Goal: Information Seeking & Learning: Learn about a topic

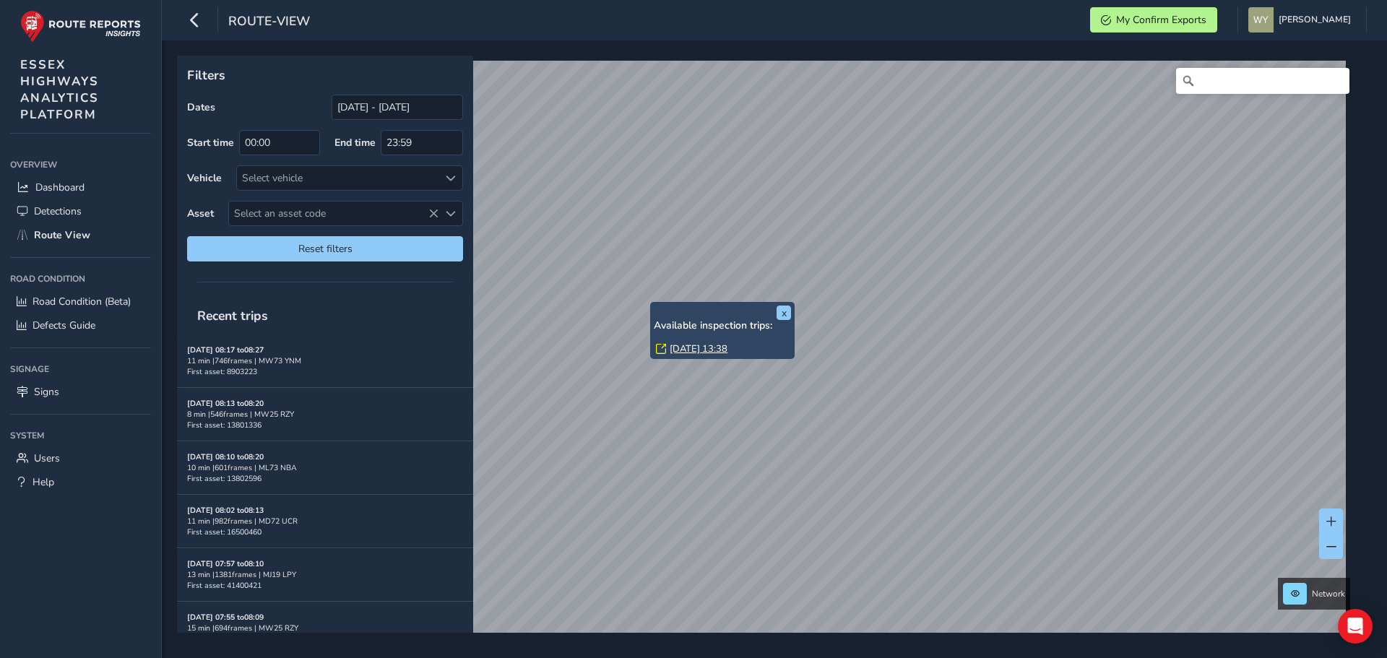
click at [685, 347] on link "Wed, 30 Jul, 13:38" at bounding box center [699, 348] width 58 height 13
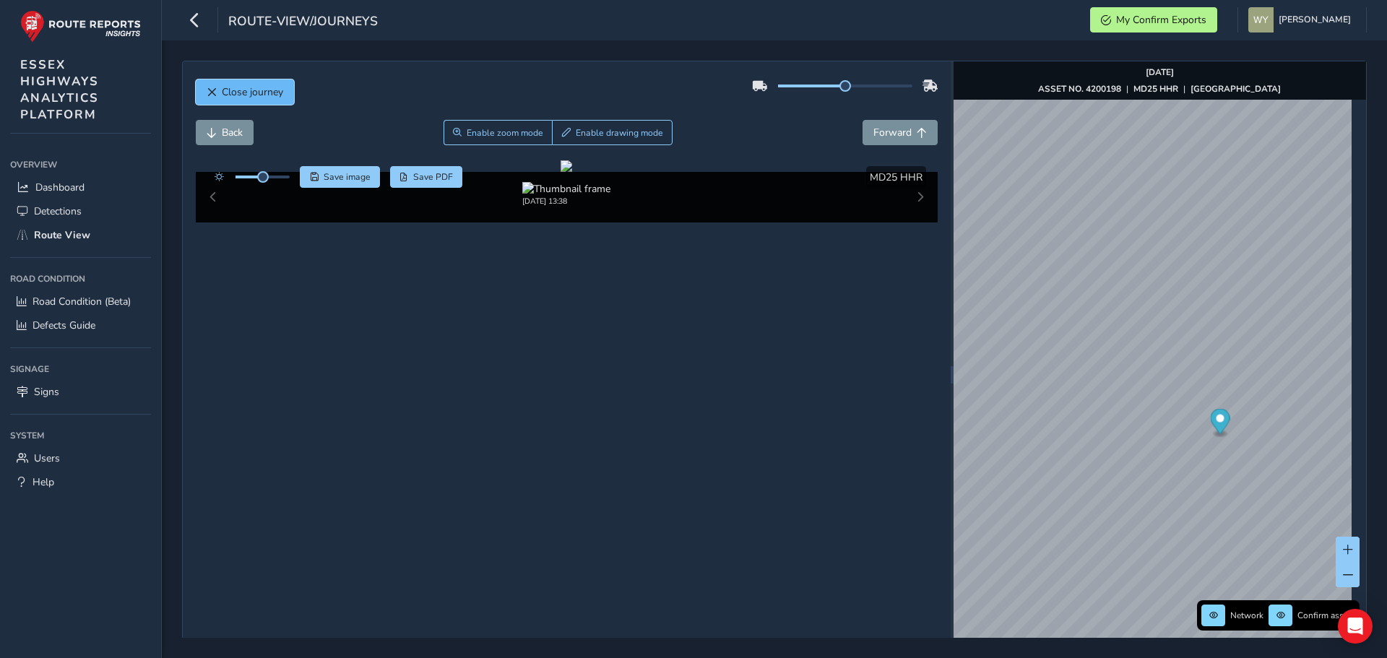
click at [276, 87] on span "Close journey" at bounding box center [252, 92] width 61 height 14
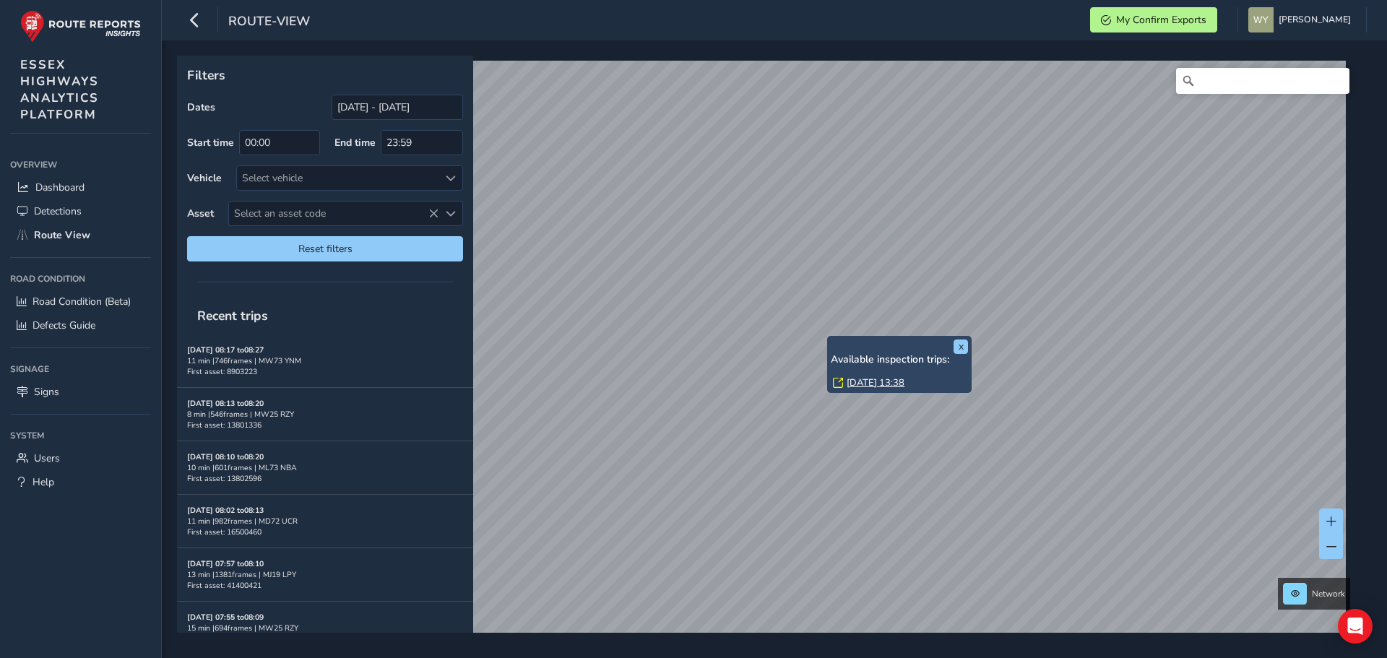
click at [851, 379] on link "Wed, 30 Jul, 13:38" at bounding box center [876, 382] width 58 height 13
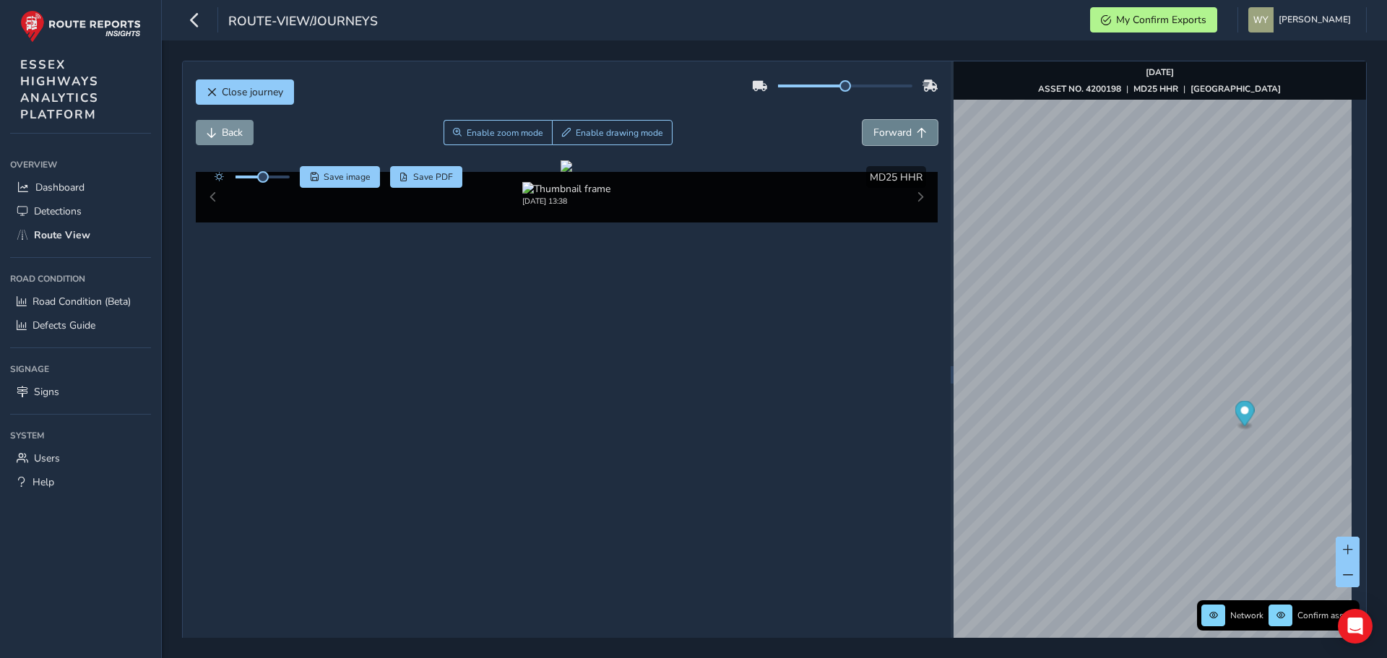
click at [909, 133] on button "Forward" at bounding box center [900, 132] width 75 height 25
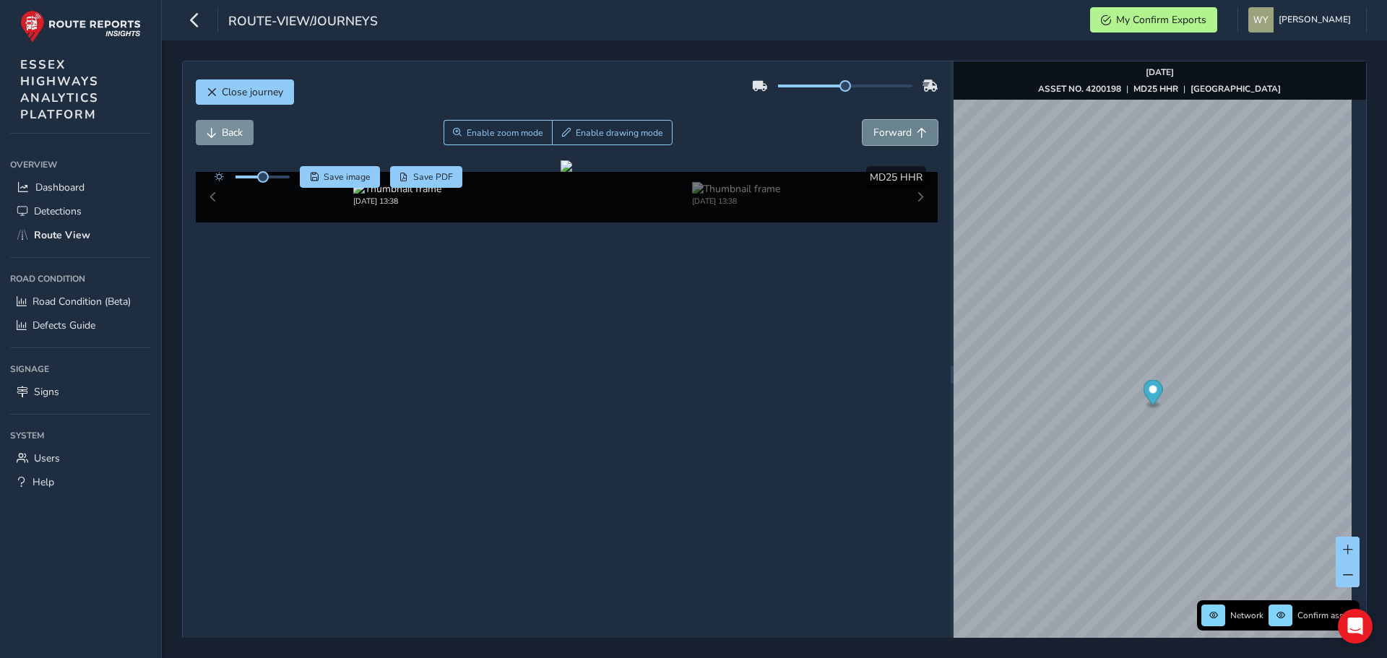
click at [909, 133] on button "Forward" at bounding box center [900, 132] width 75 height 25
click at [220, 124] on button "Back" at bounding box center [225, 132] width 58 height 25
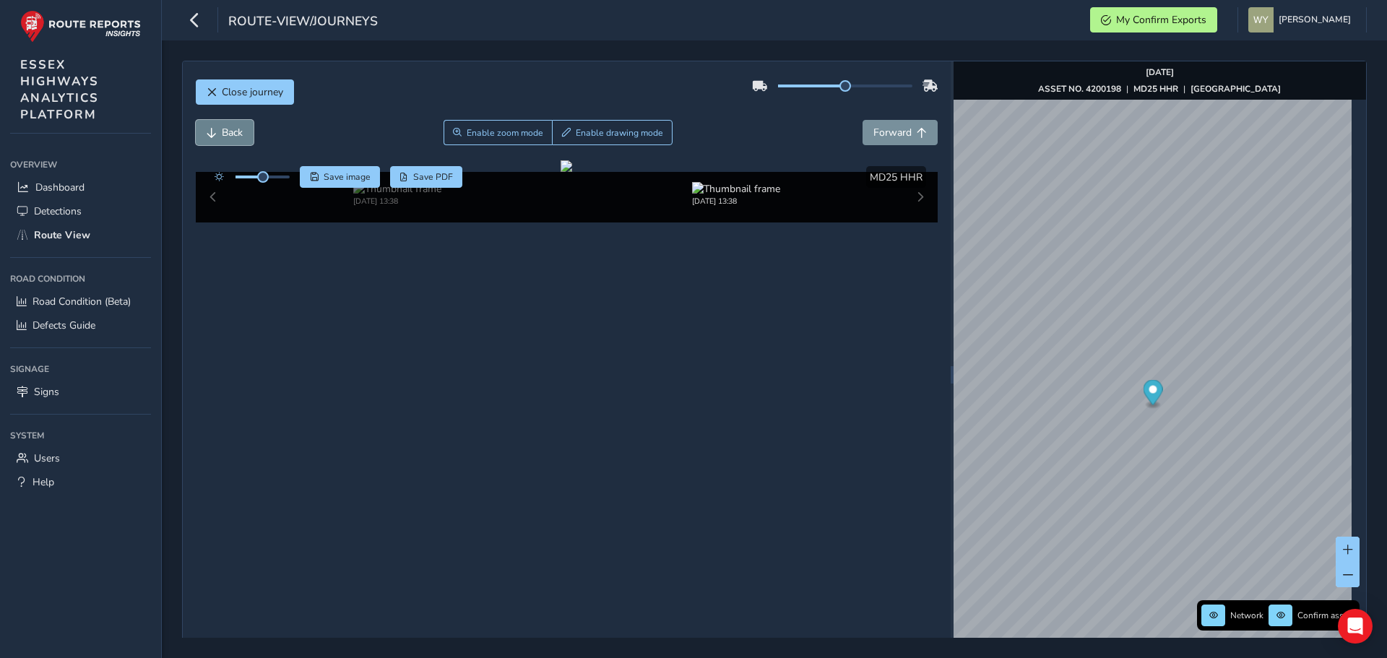
click at [220, 124] on button "Back" at bounding box center [225, 132] width 58 height 25
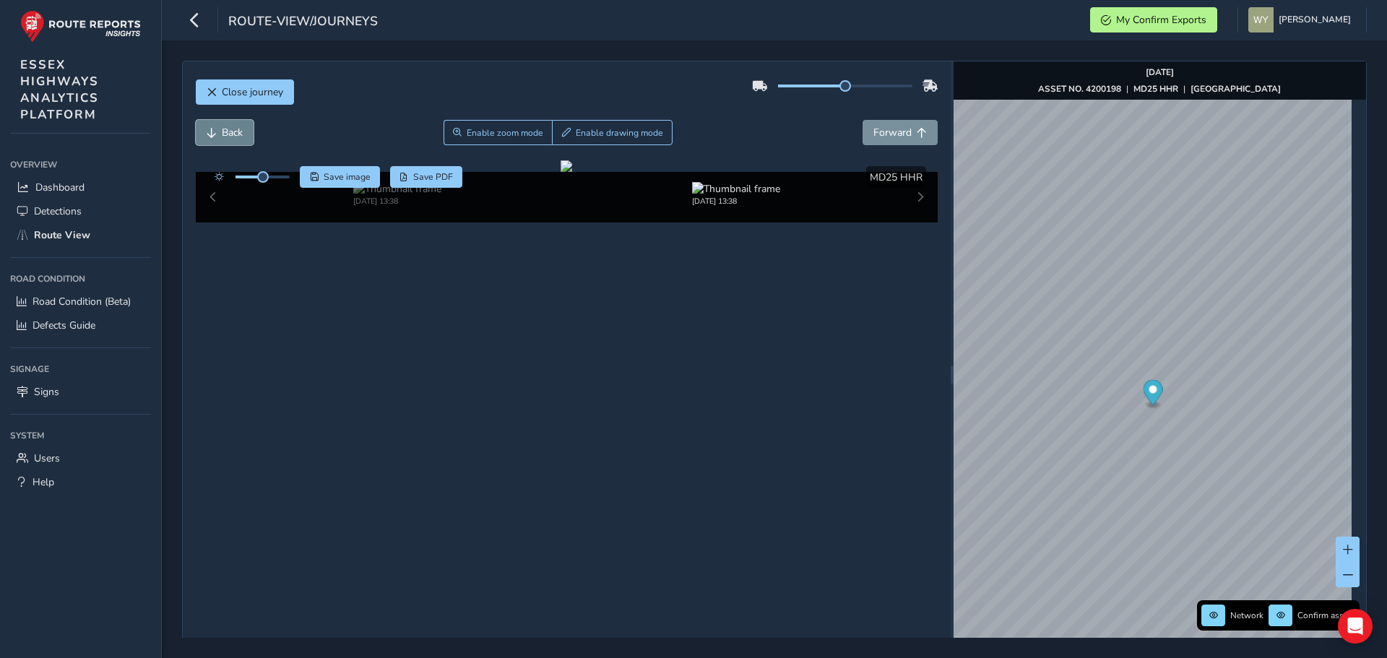
click at [220, 124] on button "Back" at bounding box center [225, 132] width 58 height 25
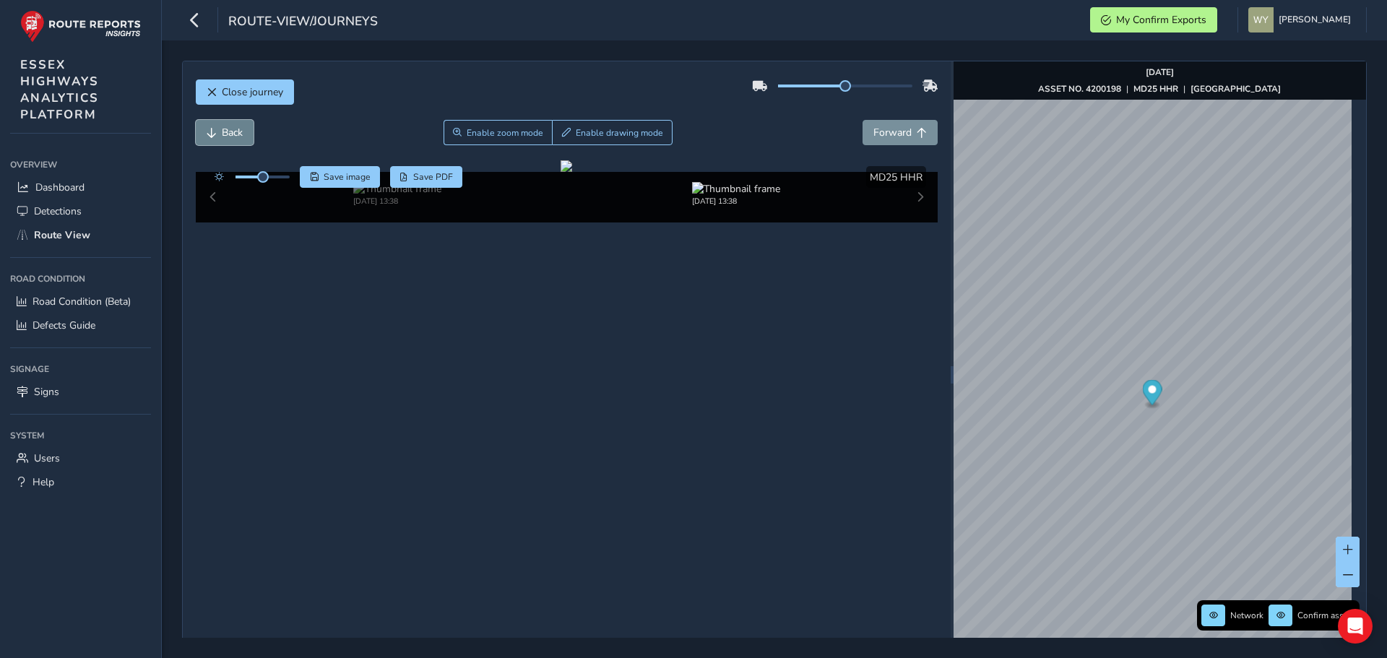
click at [220, 124] on button "Back" at bounding box center [225, 132] width 58 height 25
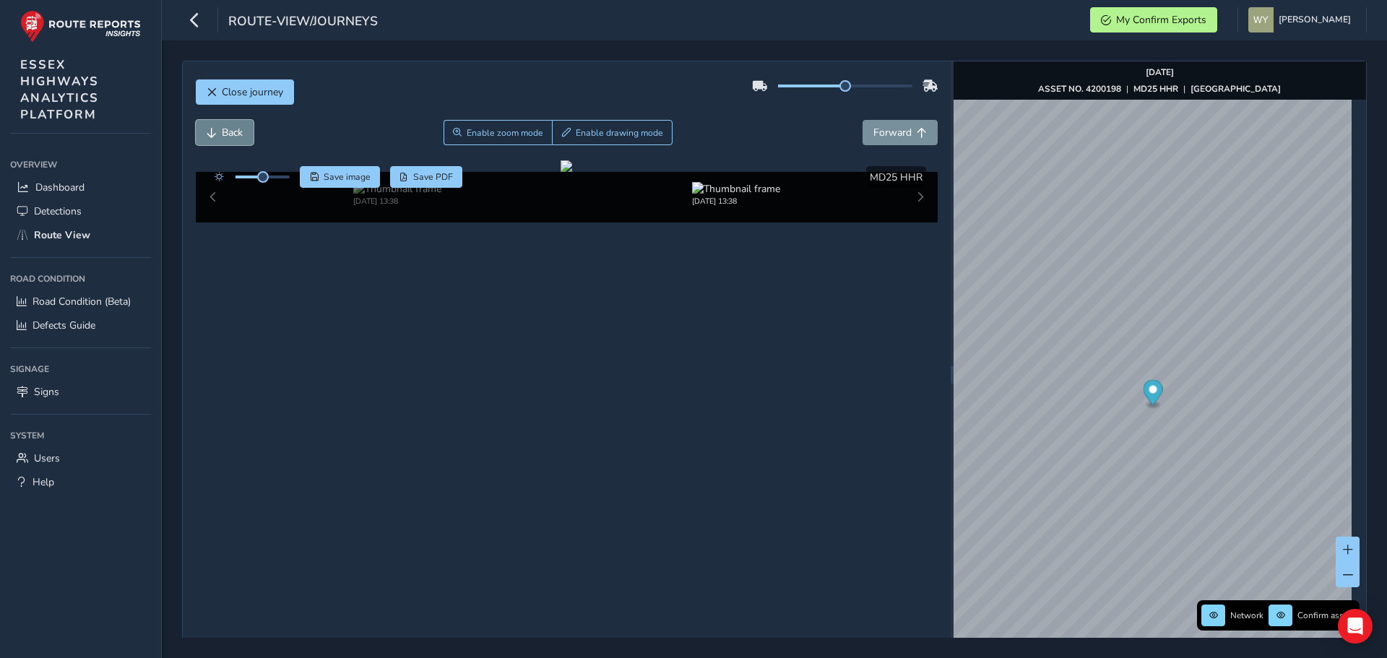
click at [220, 124] on button "Back" at bounding box center [225, 132] width 58 height 25
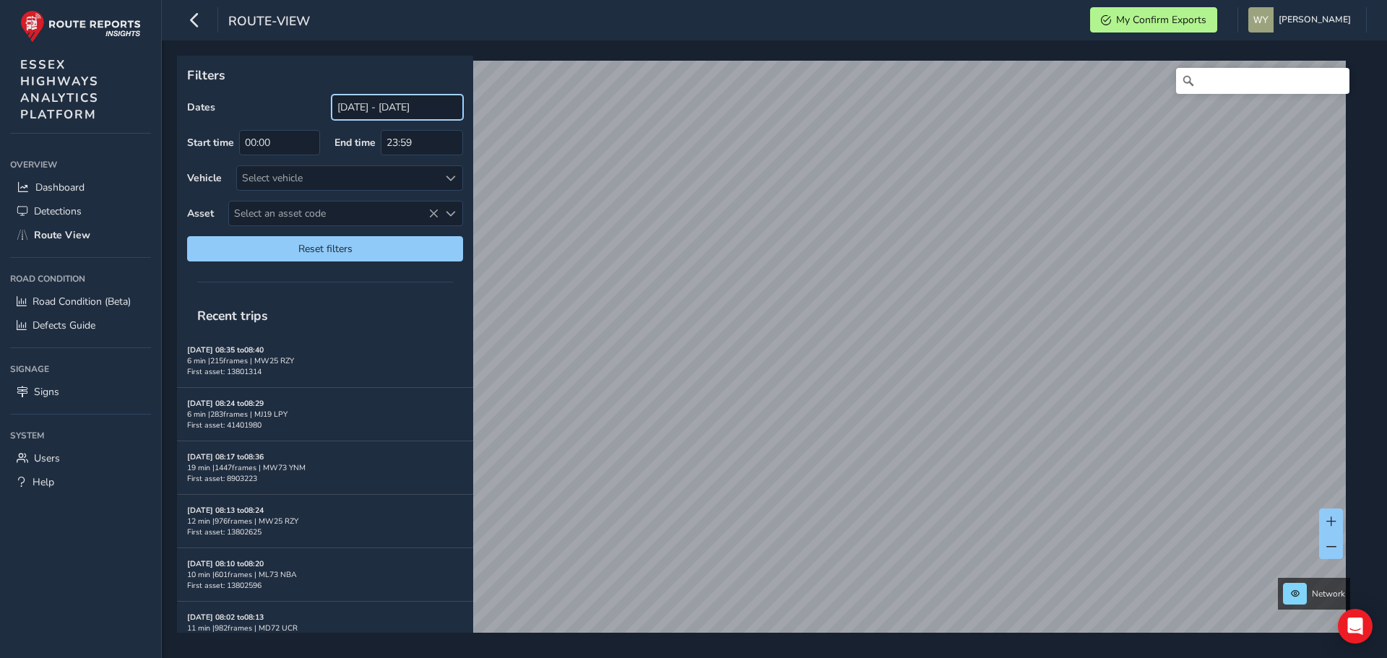
click at [382, 110] on input "[DATE] - [DATE]" at bounding box center [397, 107] width 131 height 25
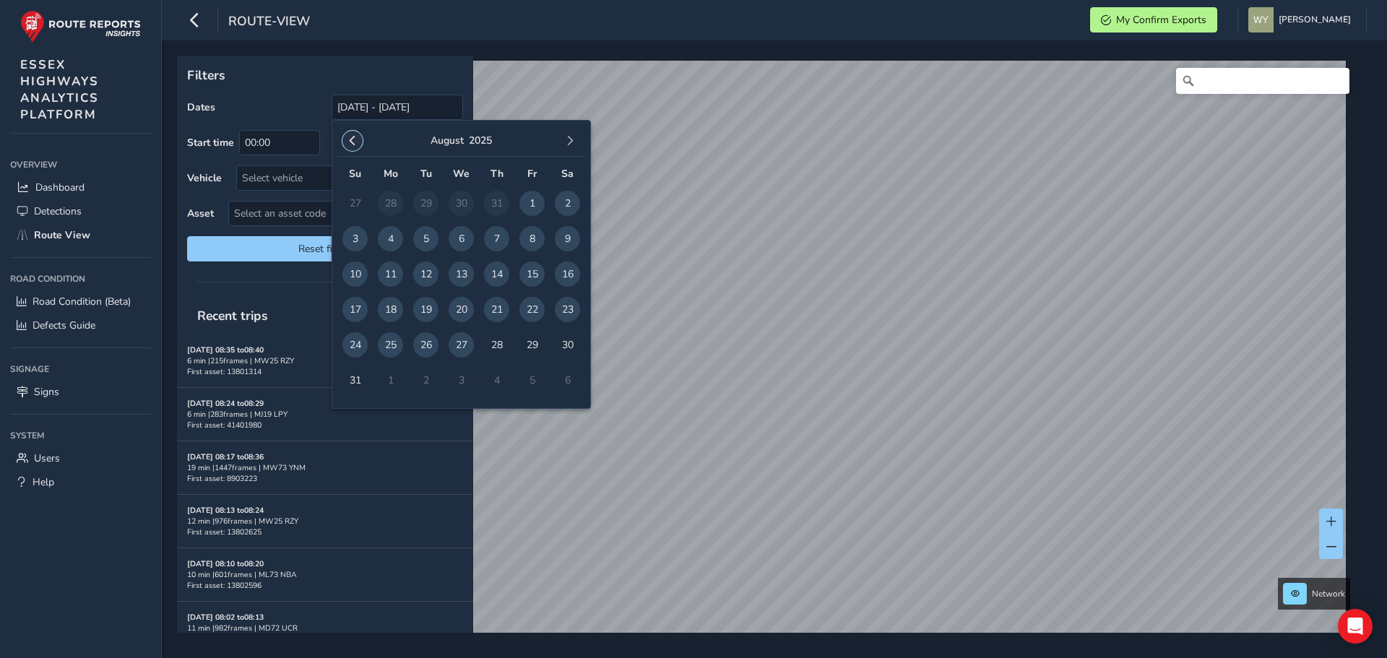
click at [354, 140] on span "button" at bounding box center [353, 141] width 10 height 10
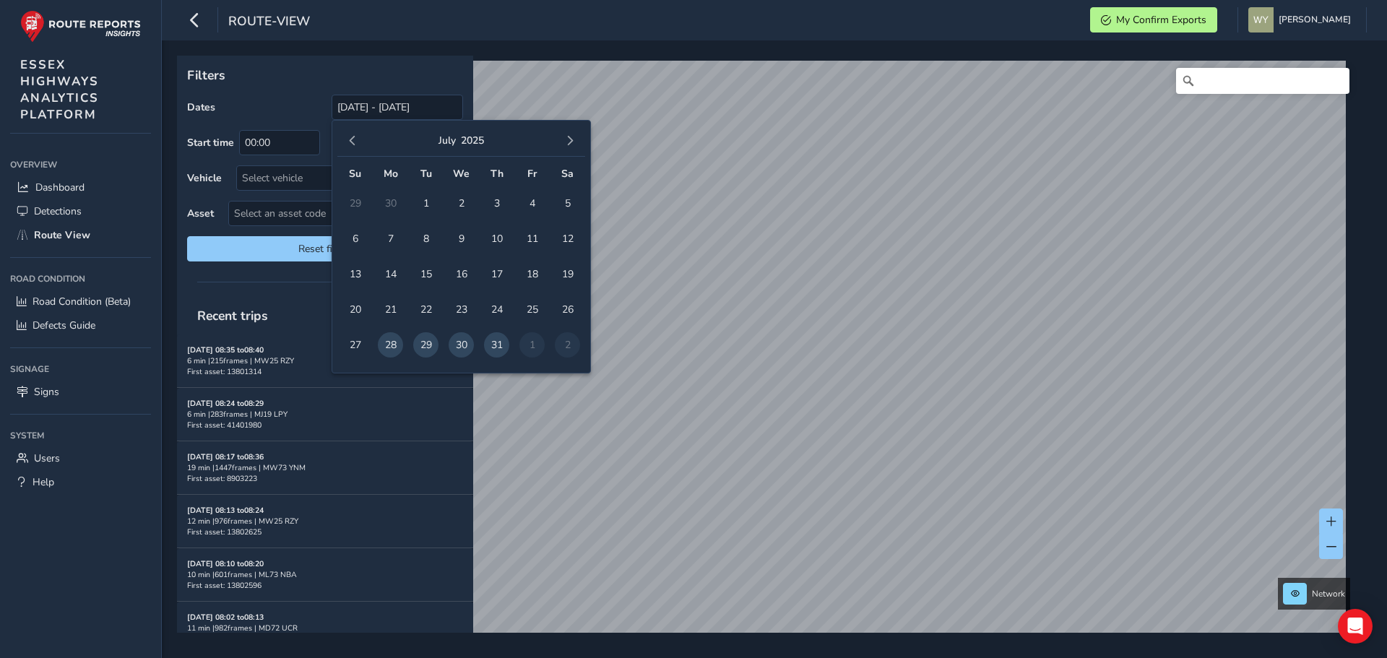
click at [354, 140] on span "button" at bounding box center [353, 141] width 10 height 10
click at [353, 139] on span "button" at bounding box center [353, 141] width 10 height 10
drag, startPoint x: 493, startPoint y: 200, endPoint x: 495, endPoint y: 192, distance: 8.2
click at [493, 200] on span "1" at bounding box center [496, 203] width 25 height 25
click at [568, 135] on button "button" at bounding box center [570, 141] width 20 height 20
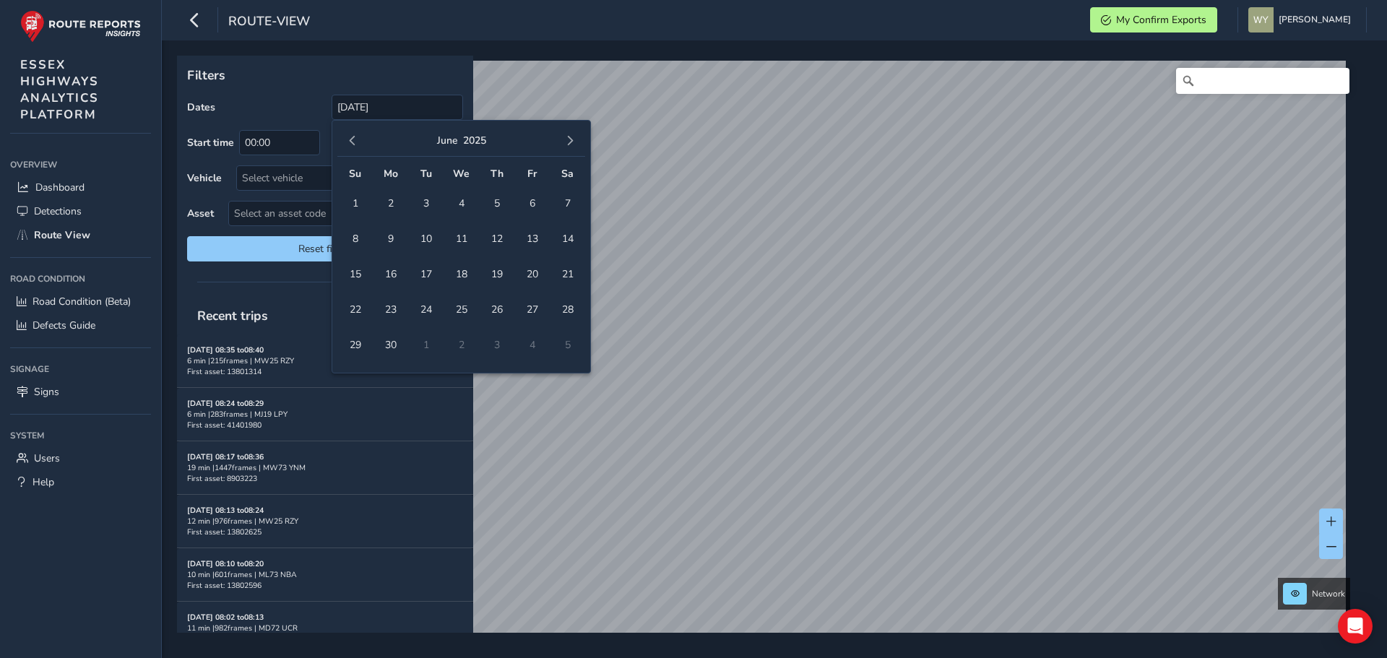
click at [568, 135] on button "button" at bounding box center [570, 141] width 20 height 20
click at [497, 344] on span "28" at bounding box center [496, 344] width 25 height 25
type input "[DATE] - [DATE]"
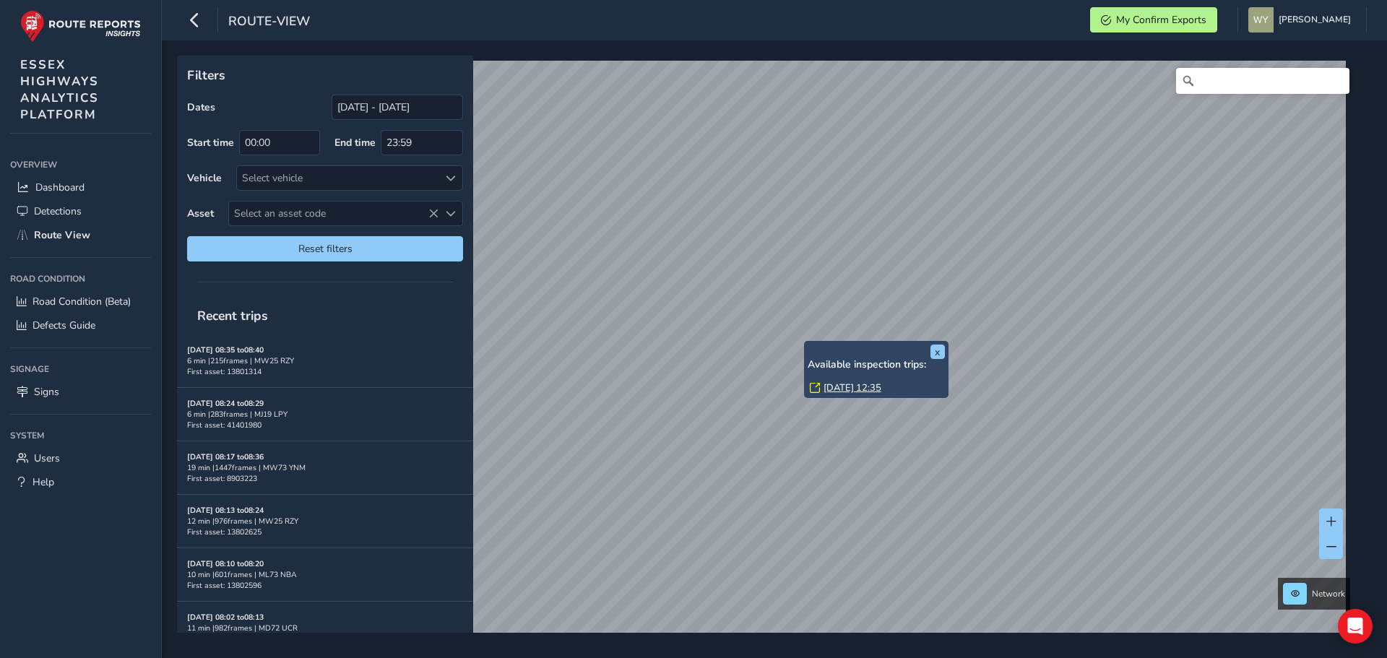
click at [833, 384] on link "[DATE] 12:35" at bounding box center [853, 387] width 58 height 13
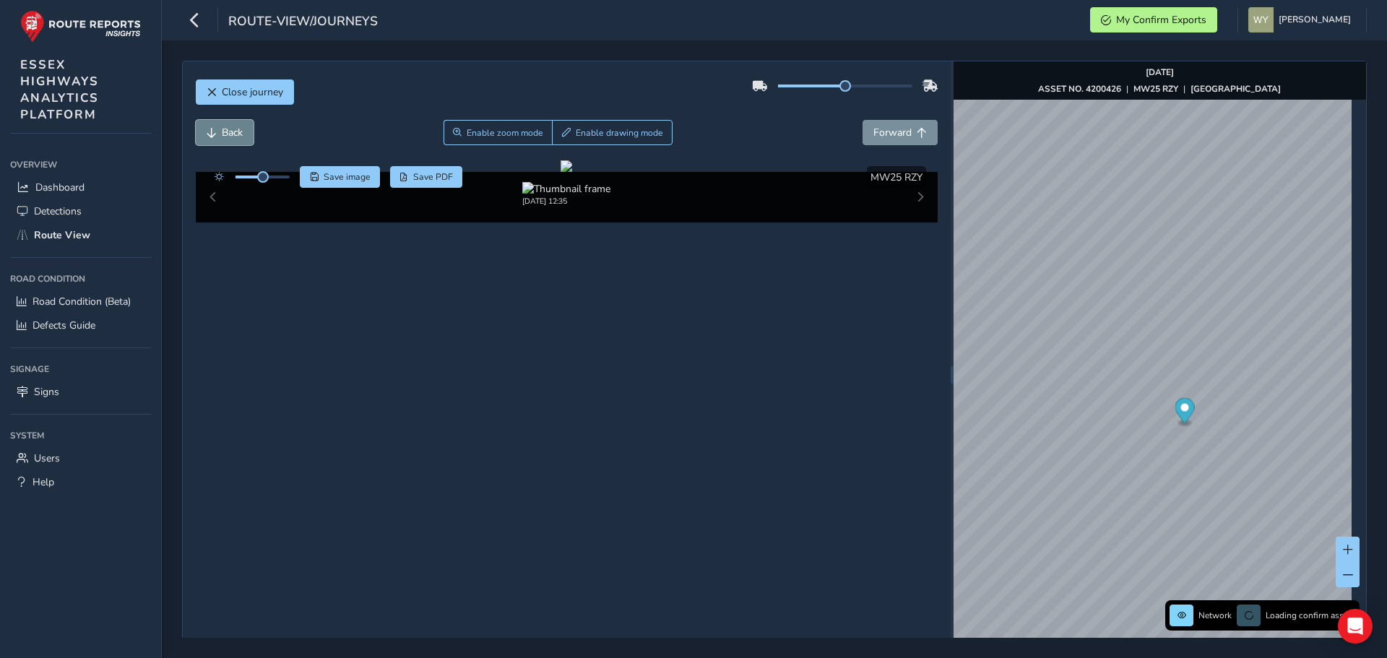
click at [246, 128] on button "Back" at bounding box center [225, 132] width 58 height 25
click at [239, 128] on span "Back" at bounding box center [232, 133] width 21 height 14
click at [230, 129] on span "Back" at bounding box center [232, 133] width 21 height 14
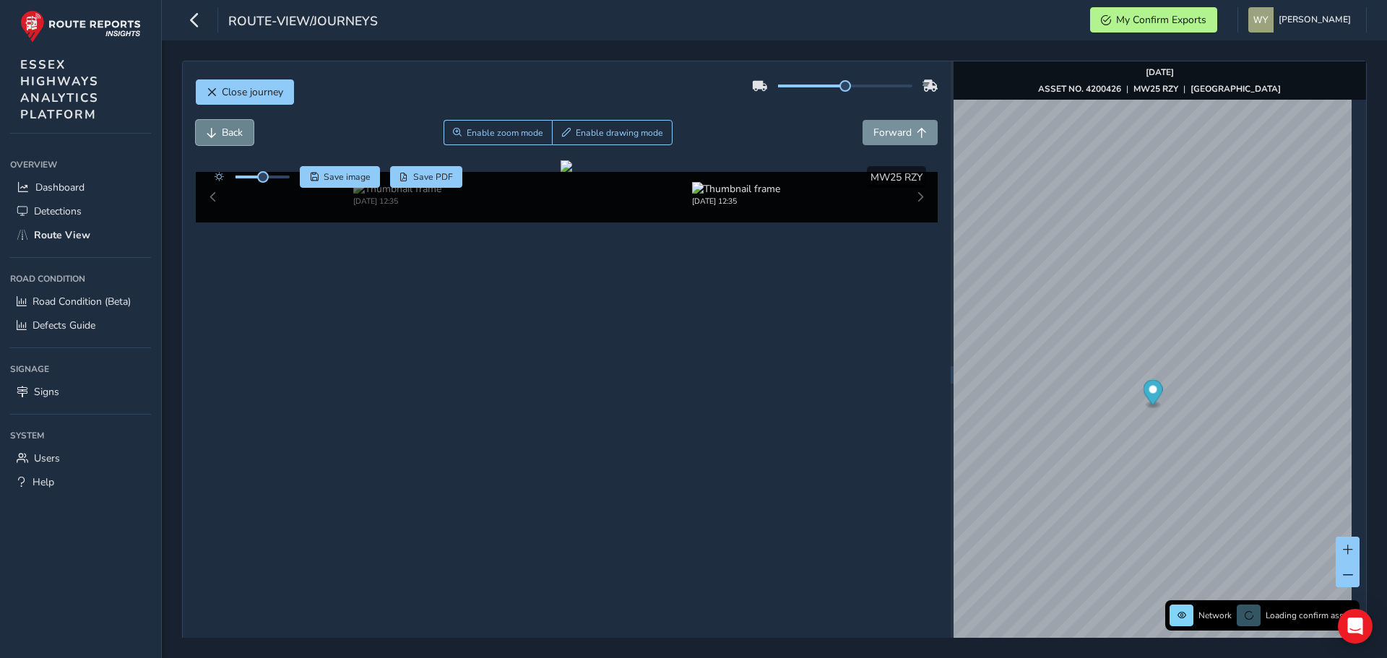
click at [230, 129] on span "Back" at bounding box center [232, 133] width 21 height 14
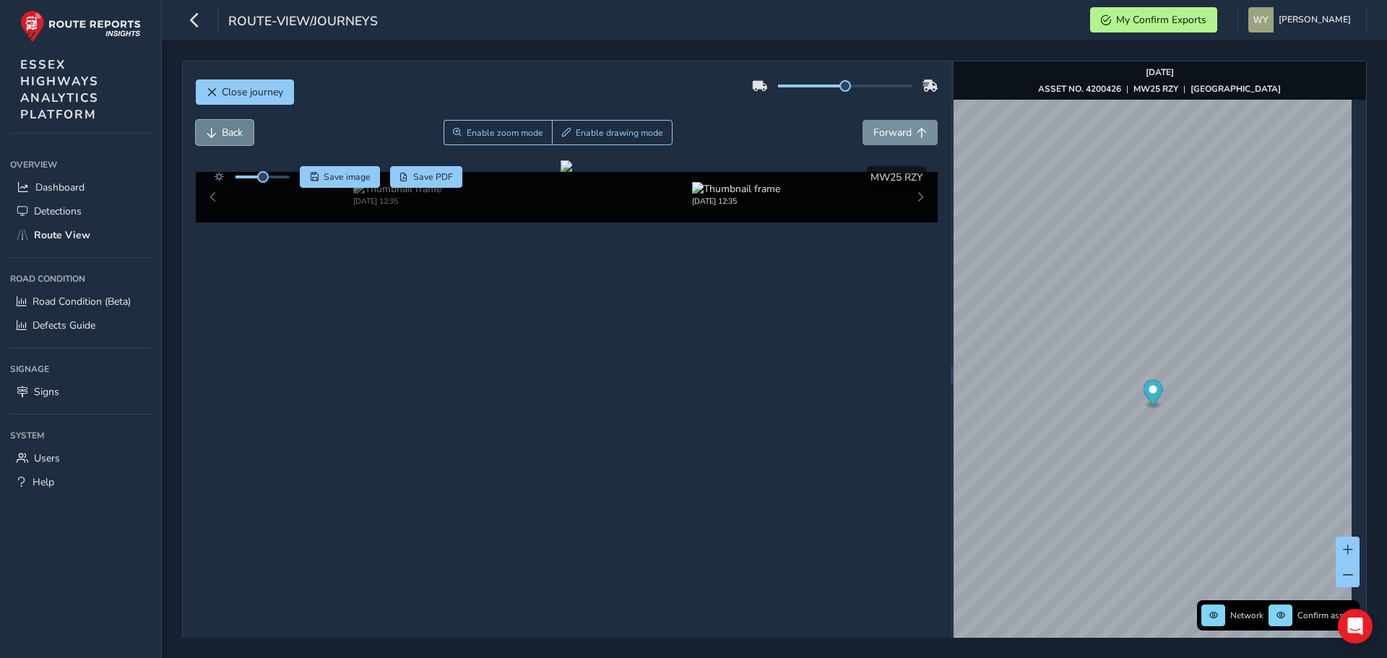
click at [230, 129] on span "Back" at bounding box center [232, 133] width 21 height 14
click at [873, 136] on span "Forward" at bounding box center [892, 133] width 38 height 14
click at [873, 137] on span "Forward" at bounding box center [892, 133] width 38 height 14
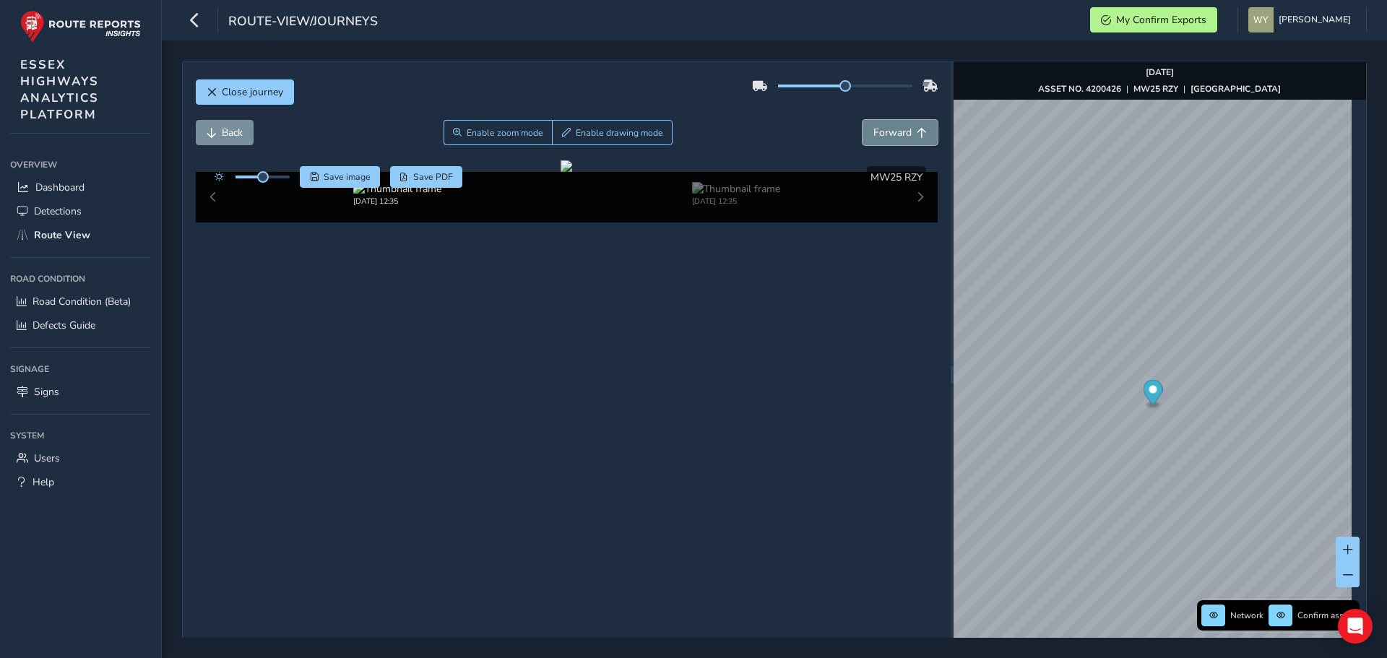
click at [873, 137] on span "Forward" at bounding box center [892, 133] width 38 height 14
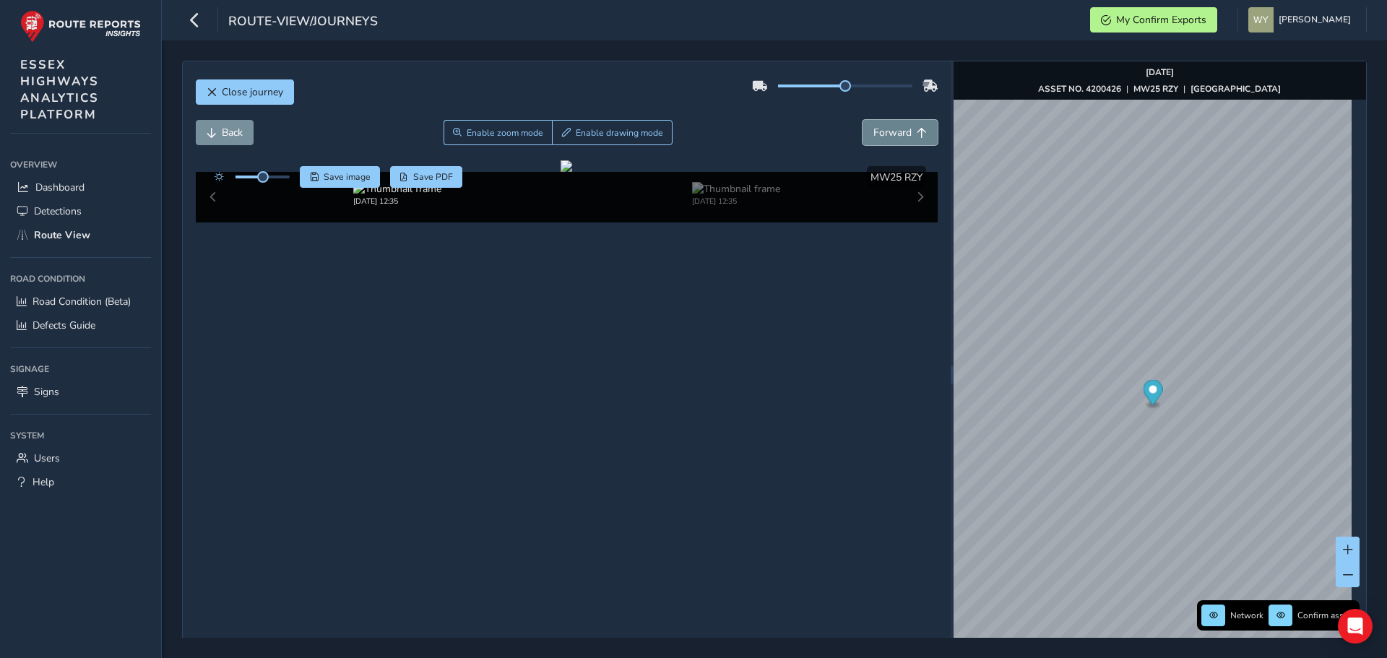
click at [873, 137] on span "Forward" at bounding box center [892, 133] width 38 height 14
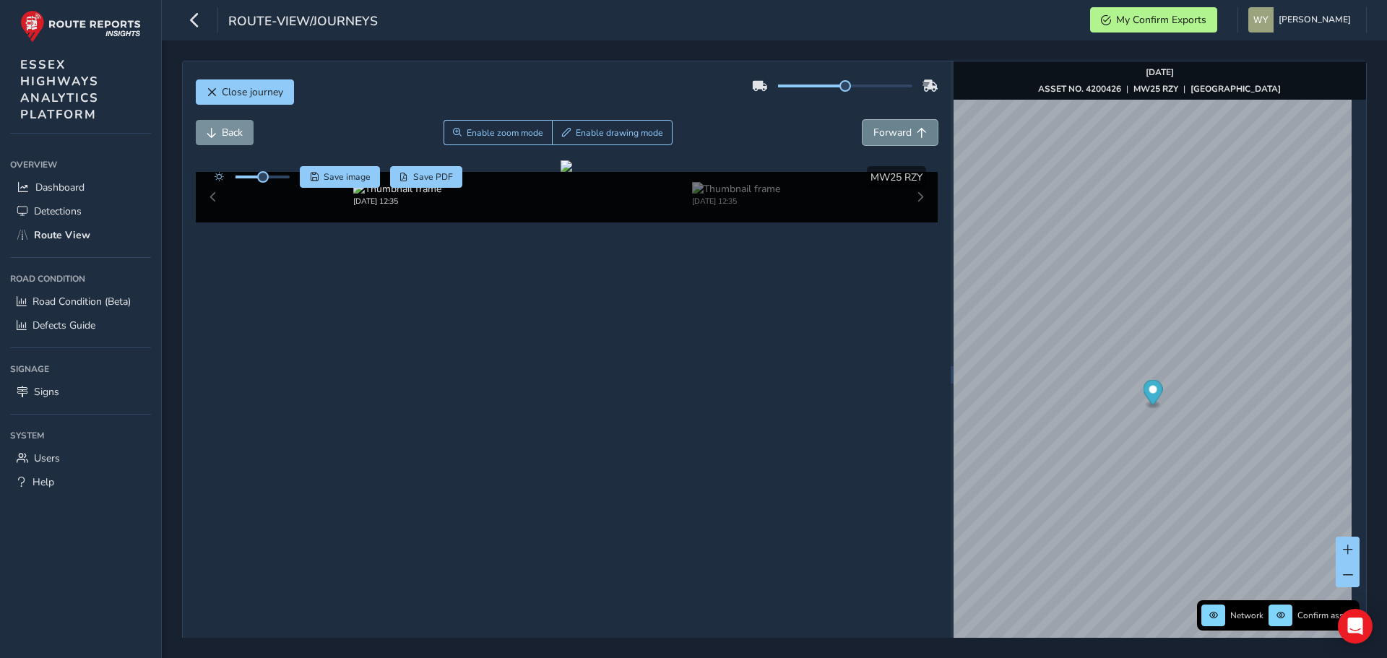
click at [873, 137] on span "Forward" at bounding box center [892, 133] width 38 height 14
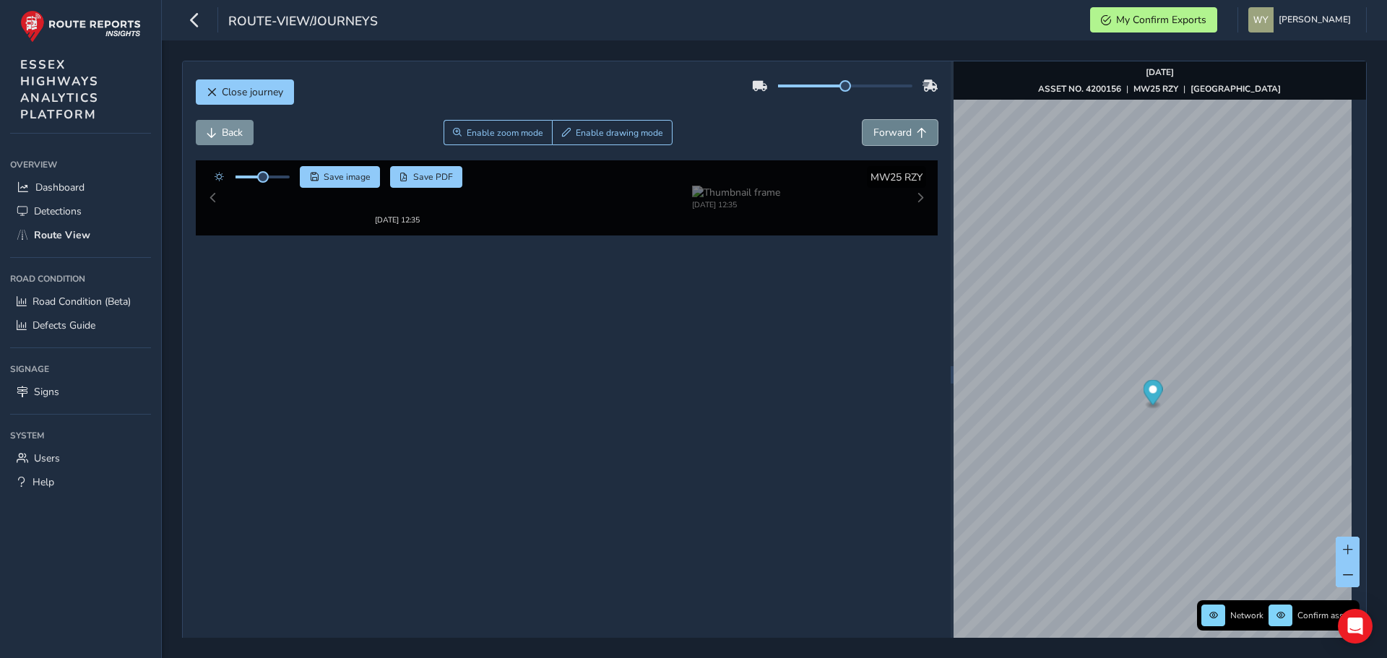
click at [873, 137] on span "Forward" at bounding box center [892, 133] width 38 height 14
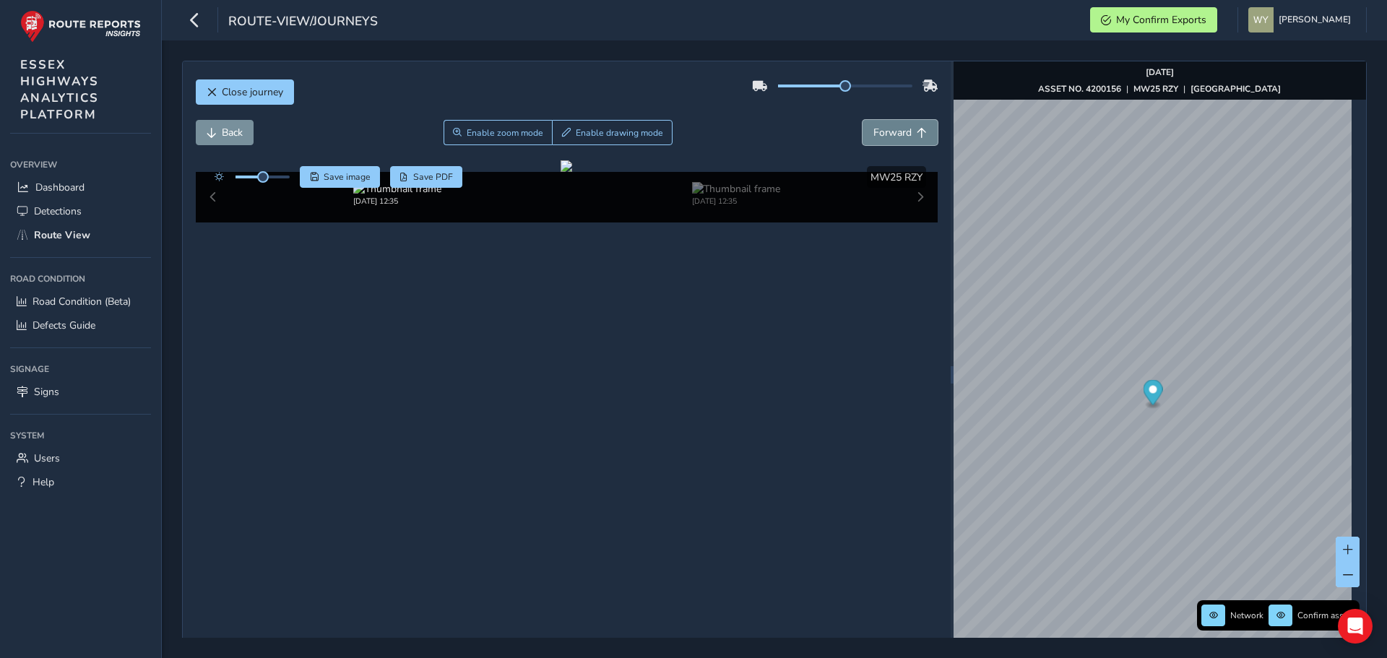
click at [873, 137] on span "Forward" at bounding box center [892, 133] width 38 height 14
